Goal: Register for event/course

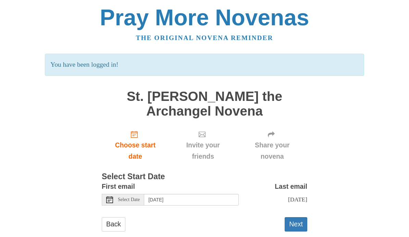
scroll to position [12, 0]
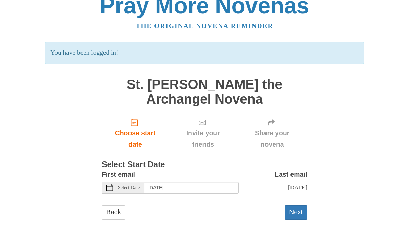
click at [364, 183] on div "Pray More Novenas The original novena reminder You have been logged in! St. Mic…" at bounding box center [204, 114] width 332 height 252
click at [302, 213] on button "Next" at bounding box center [295, 213] width 23 height 14
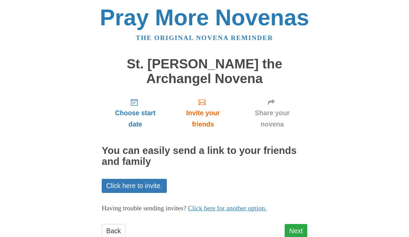
click at [299, 232] on link "Next" at bounding box center [295, 231] width 23 height 14
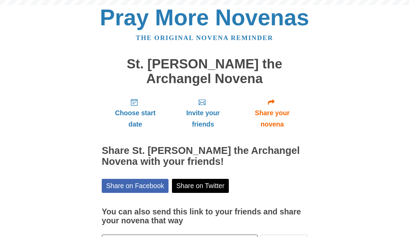
click at [304, 227] on label "You can also send this link to your friends and share your novena that way" at bounding box center [204, 217] width 205 height 34
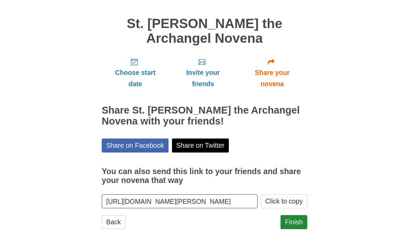
scroll to position [41, 0]
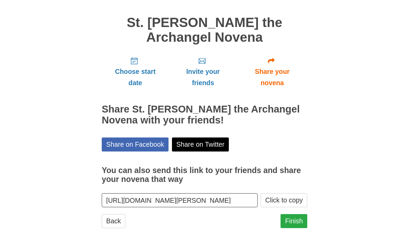
click at [295, 220] on link "Finish" at bounding box center [293, 221] width 27 height 14
